Goal: Task Accomplishment & Management: Manage account settings

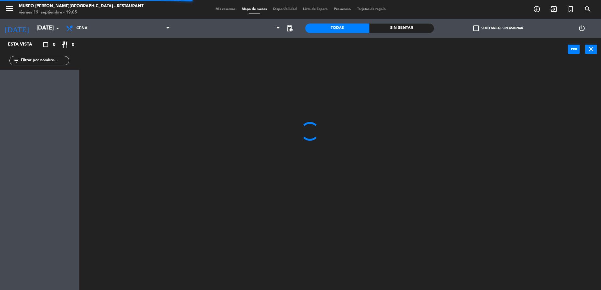
click at [48, 60] on input "text" at bounding box center [44, 60] width 49 height 7
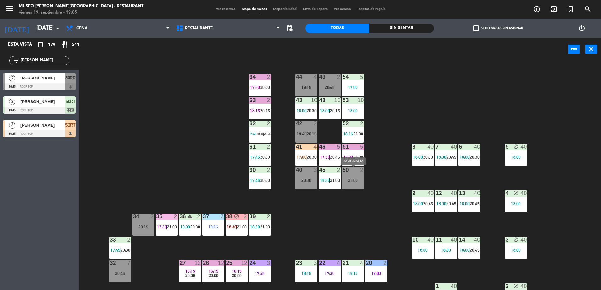
type input "[PERSON_NAME]"
click at [352, 173] on div "50 2" at bounding box center [353, 170] width 22 height 6
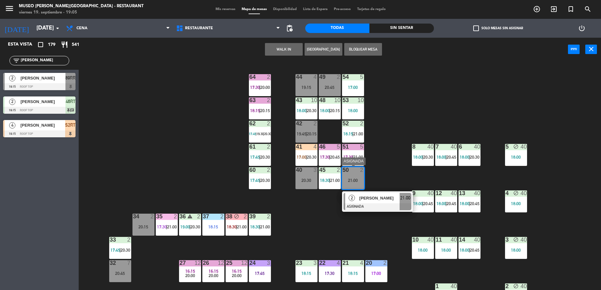
click at [374, 202] on div "[PERSON_NAME]" at bounding box center [379, 198] width 41 height 10
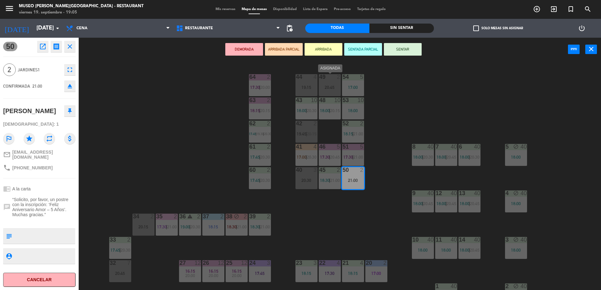
click at [329, 85] on div "20:45" at bounding box center [330, 87] width 22 height 4
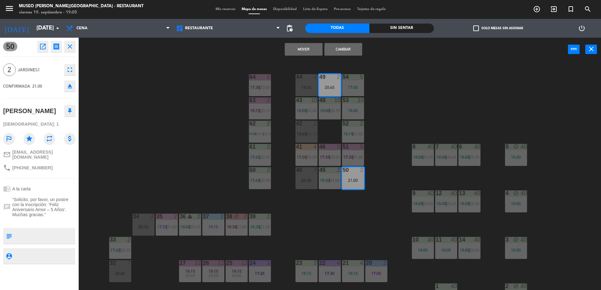
click at [304, 56] on div "Mover Cambiar power_input close" at bounding box center [323, 50] width 489 height 24
click at [304, 51] on button "Mover" at bounding box center [304, 49] width 38 height 13
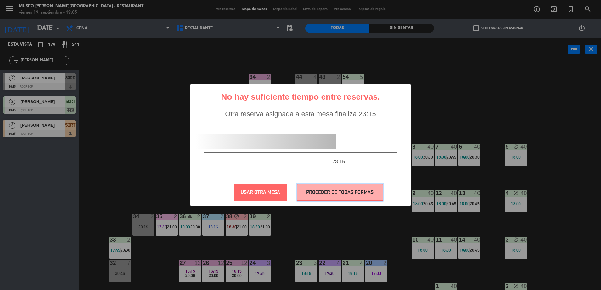
click at [331, 189] on button "PROCEDER DE TODAS FORMAS" at bounding box center [340, 192] width 87 height 17
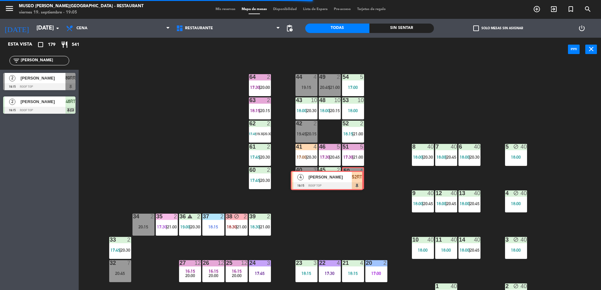
drag, startPoint x: 66, startPoint y: 129, endPoint x: 354, endPoint y: 180, distance: 292.3
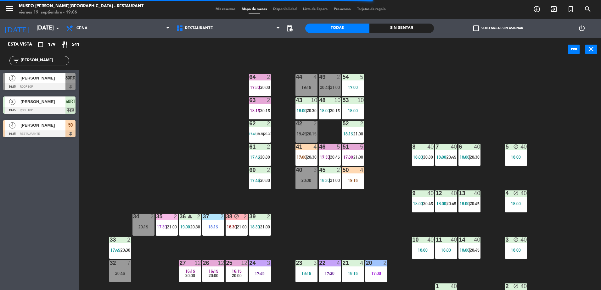
click at [39, 130] on div "[PERSON_NAME]" at bounding box center [43, 125] width 46 height 10
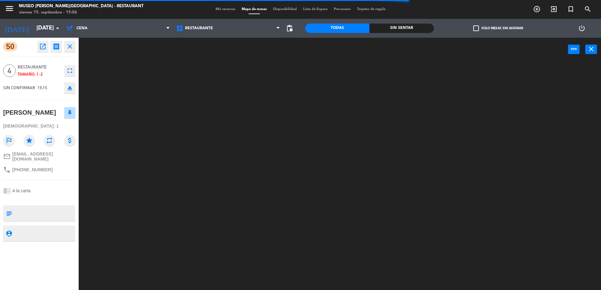
click at [42, 220] on textarea at bounding box center [44, 213] width 60 height 13
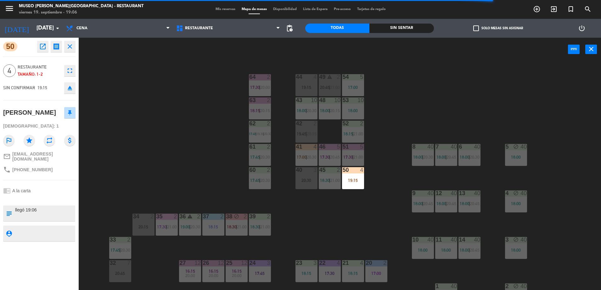
type textarea "llegó 19:06"
click at [41, 201] on div at bounding box center [39, 199] width 72 height 4
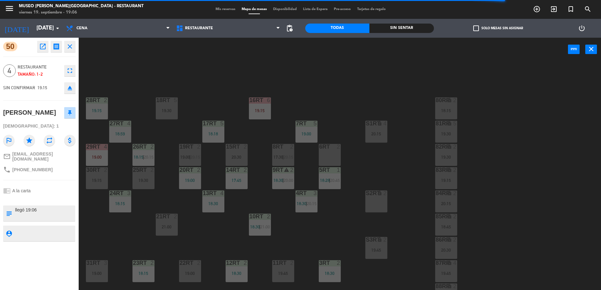
click at [41, 201] on div at bounding box center [39, 199] width 72 height 4
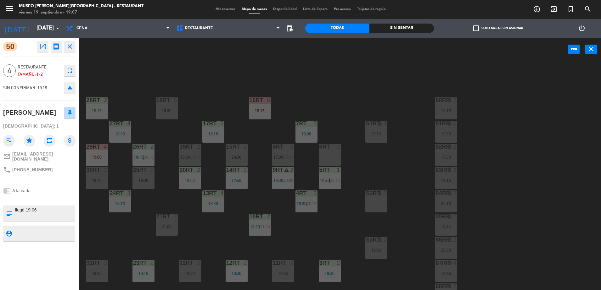
click at [82, 61] on div "50 open_in_new receipt 7:15 PM [DATE] 4 personas [PERSON_NAME] Mesa 50 EXPERIEN…" at bounding box center [39, 164] width 88 height 253
click at [70, 48] on icon "close" at bounding box center [70, 47] width 8 height 8
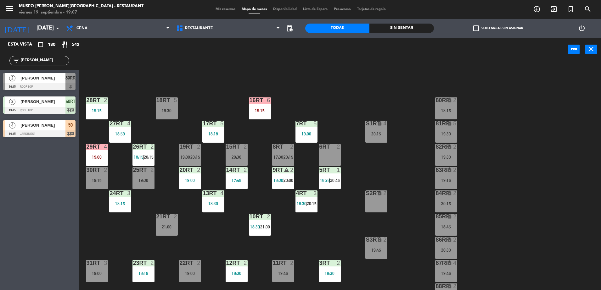
drag, startPoint x: 42, startPoint y: 60, endPoint x: 3, endPoint y: 0, distance: 71.7
click at [0, 62] on html "close × Museo [PERSON_NAME] Café - Restaurant × chrome_reader_mode Listado de R…" at bounding box center [300, 145] width 601 height 290
type input "sar"
